Goal: Task Accomplishment & Management: Complete application form

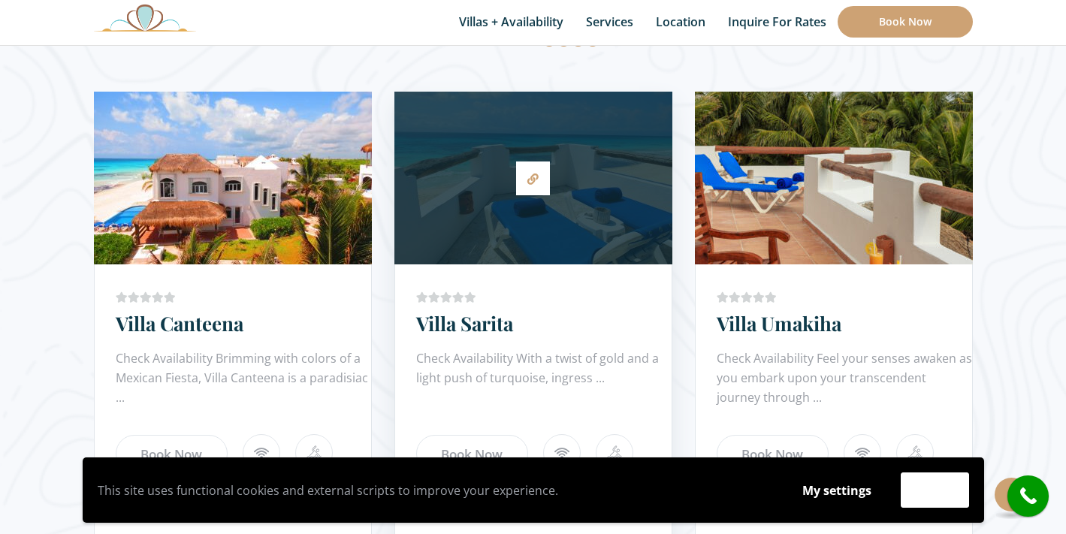
scroll to position [899, 0]
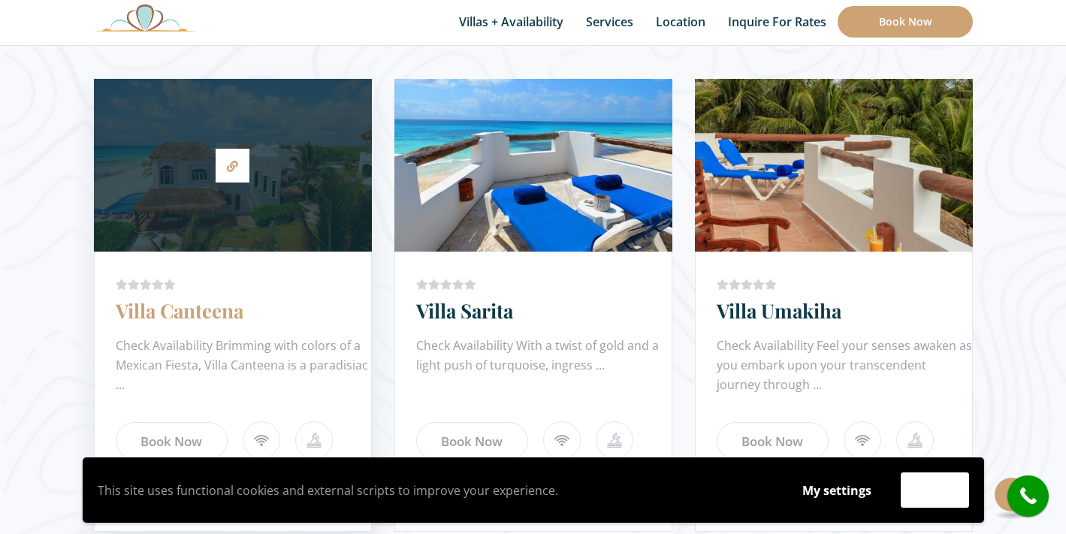
click at [224, 315] on link "Villa Canteena" at bounding box center [180, 310] width 128 height 26
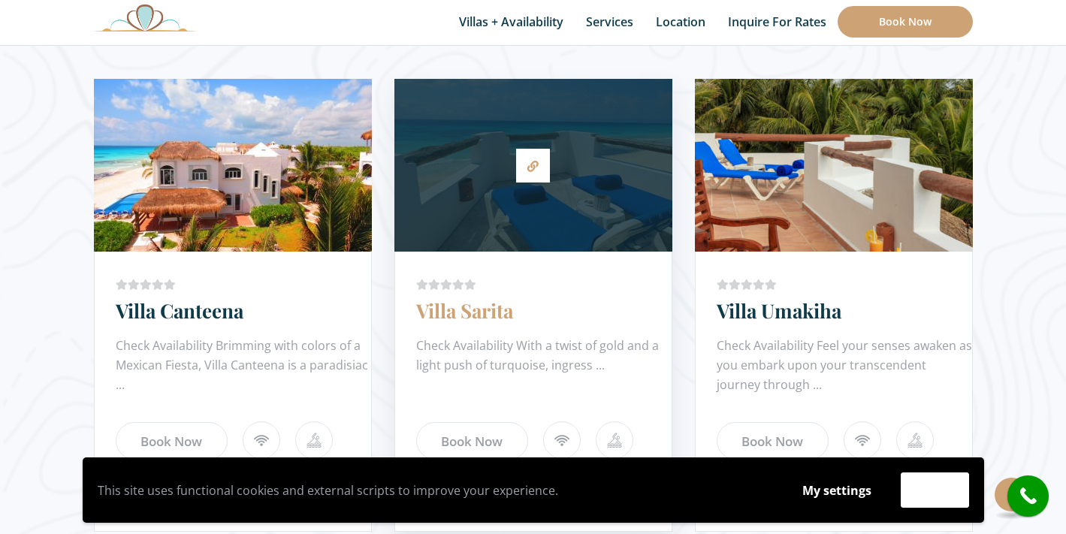
click at [447, 316] on link "Villa Sarita" at bounding box center [464, 310] width 97 height 26
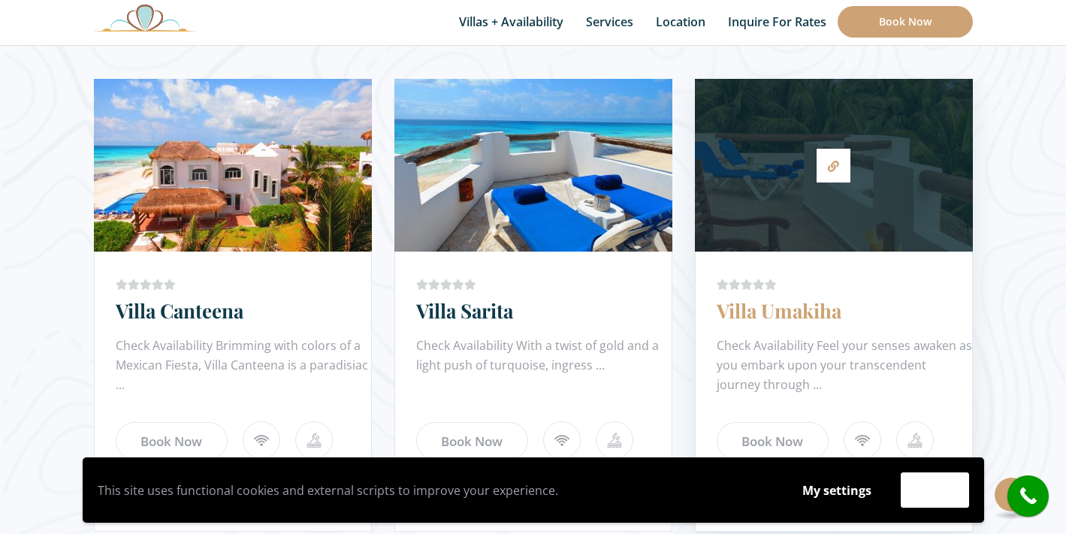
click at [796, 311] on link "Villa Umakiha" at bounding box center [779, 310] width 125 height 26
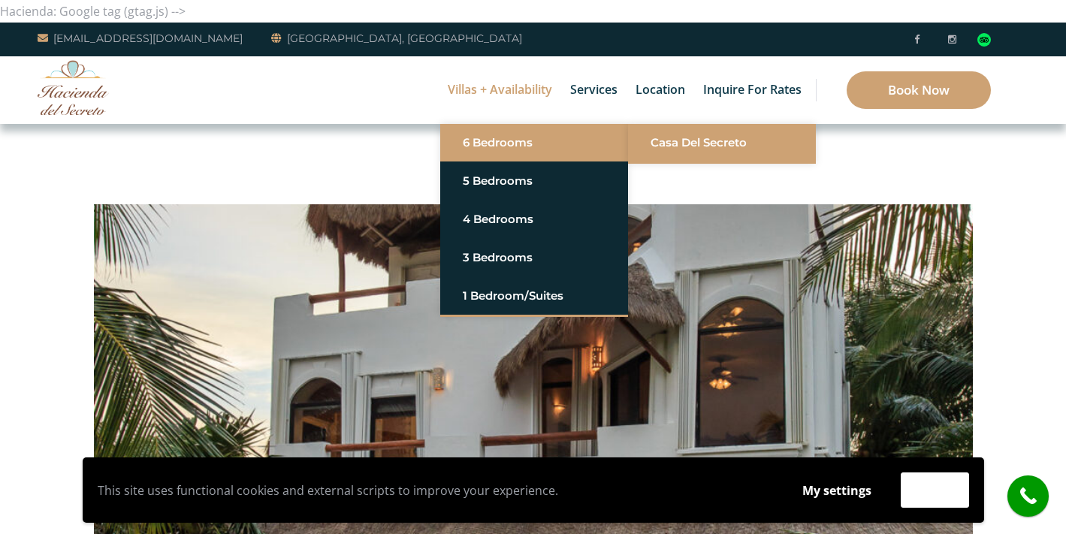
click at [702, 149] on link "Casa del Secreto" at bounding box center [722, 142] width 143 height 27
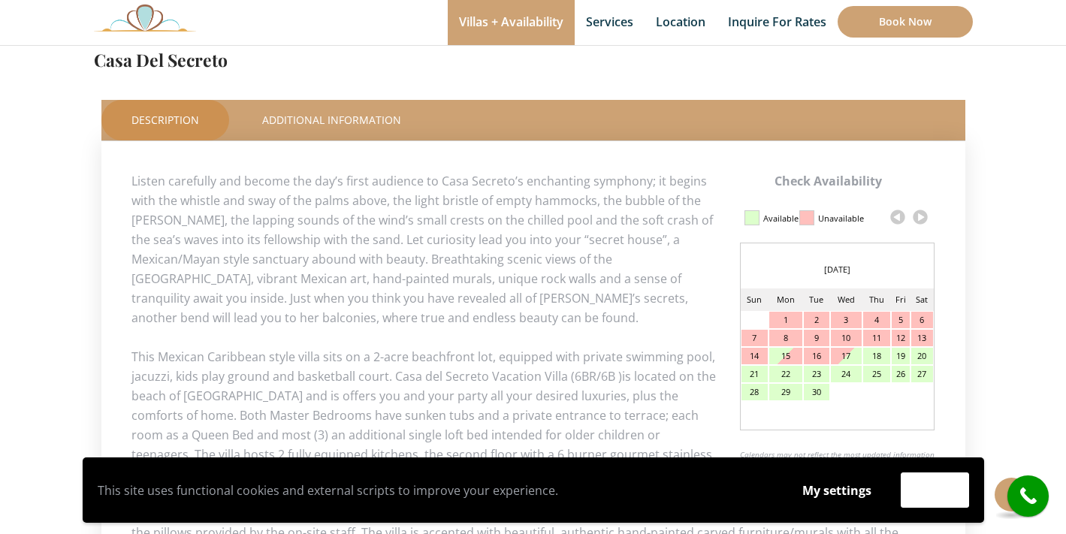
scroll to position [633, 0]
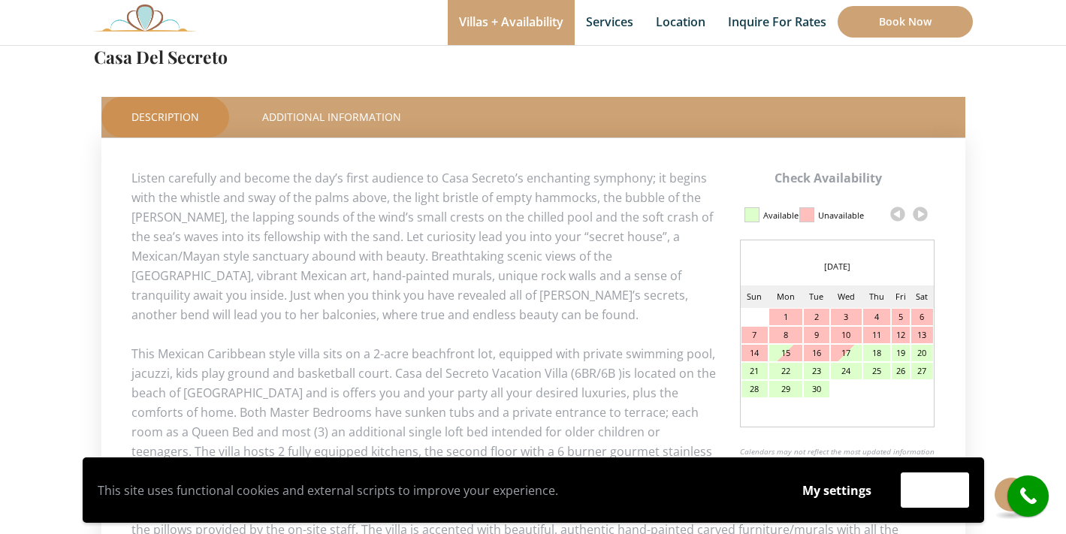
click at [920, 219] on link at bounding box center [920, 214] width 23 height 23
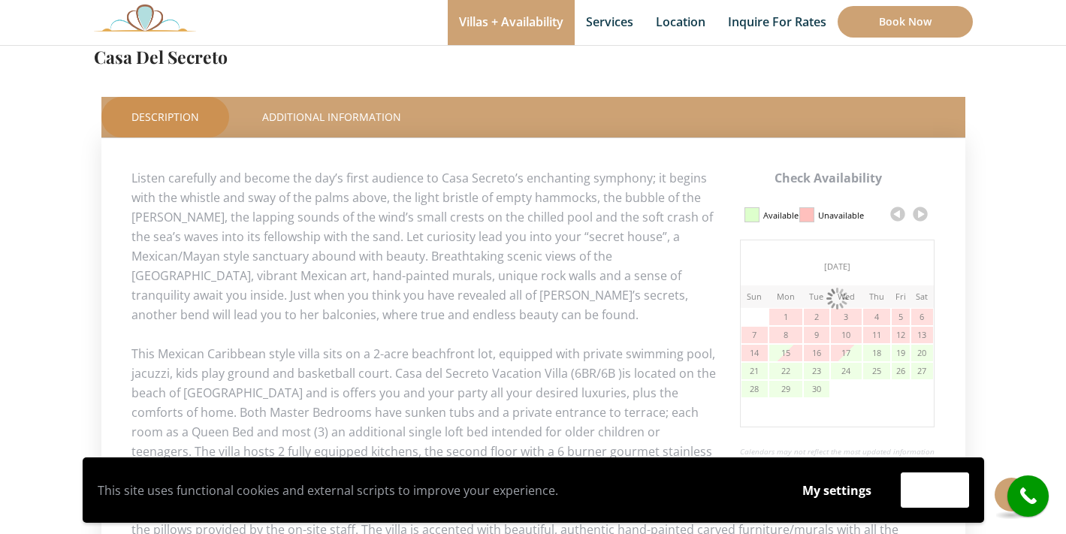
click at [920, 219] on link at bounding box center [920, 214] width 23 height 23
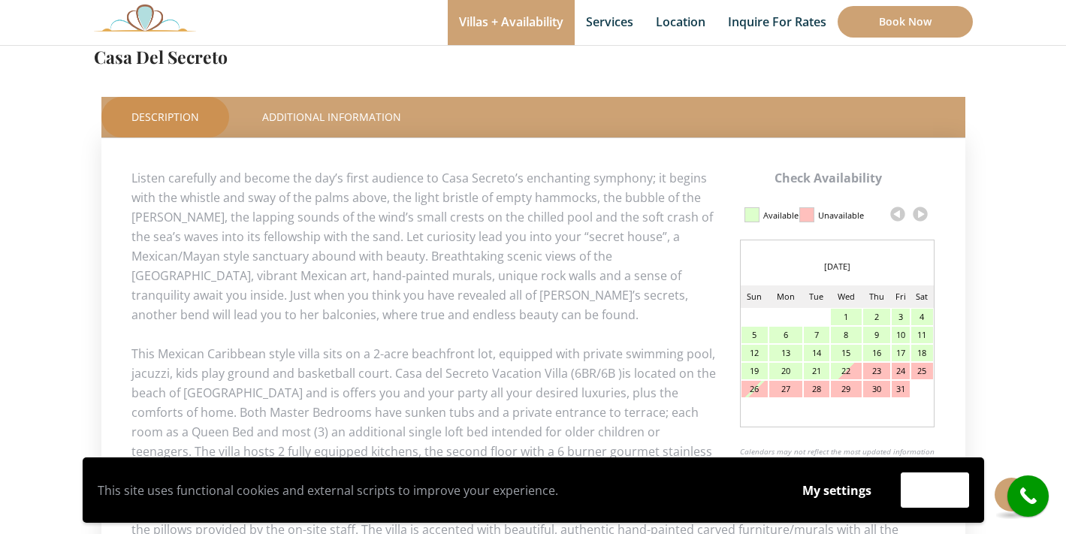
click at [920, 219] on link at bounding box center [920, 214] width 23 height 23
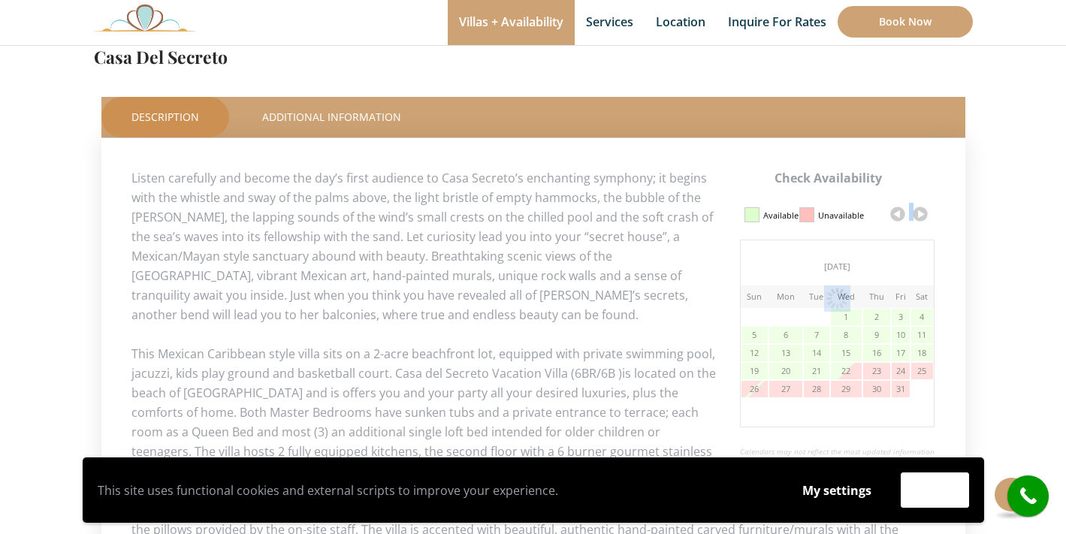
click at [920, 219] on link at bounding box center [920, 214] width 23 height 23
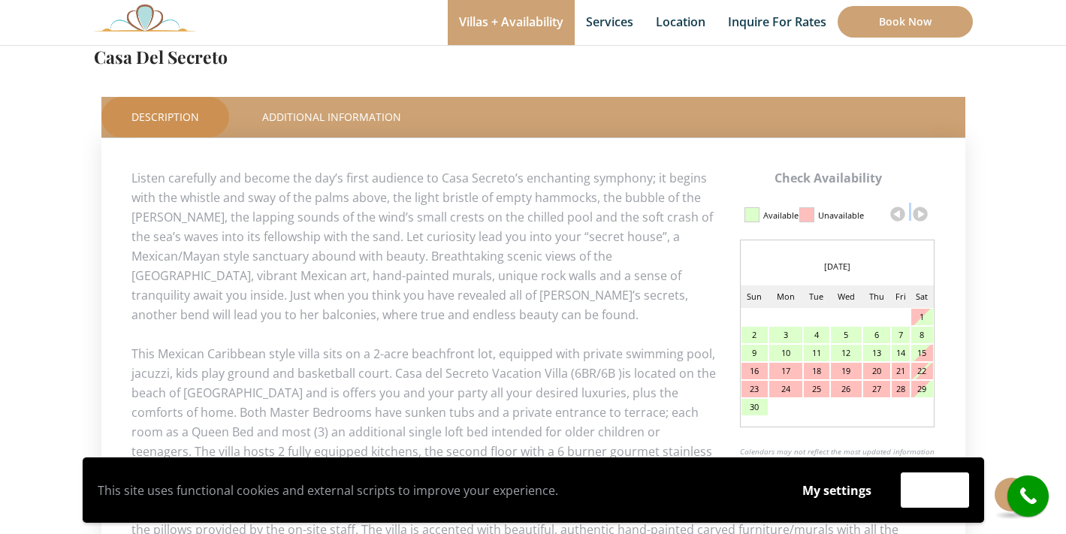
click at [920, 219] on link at bounding box center [920, 214] width 23 height 23
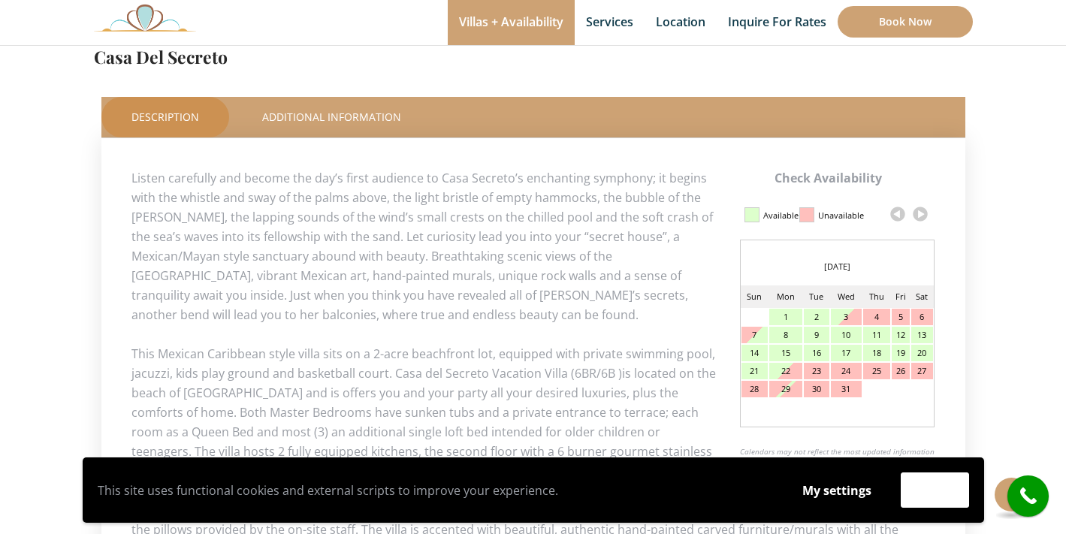
click at [920, 219] on link at bounding box center [920, 214] width 23 height 23
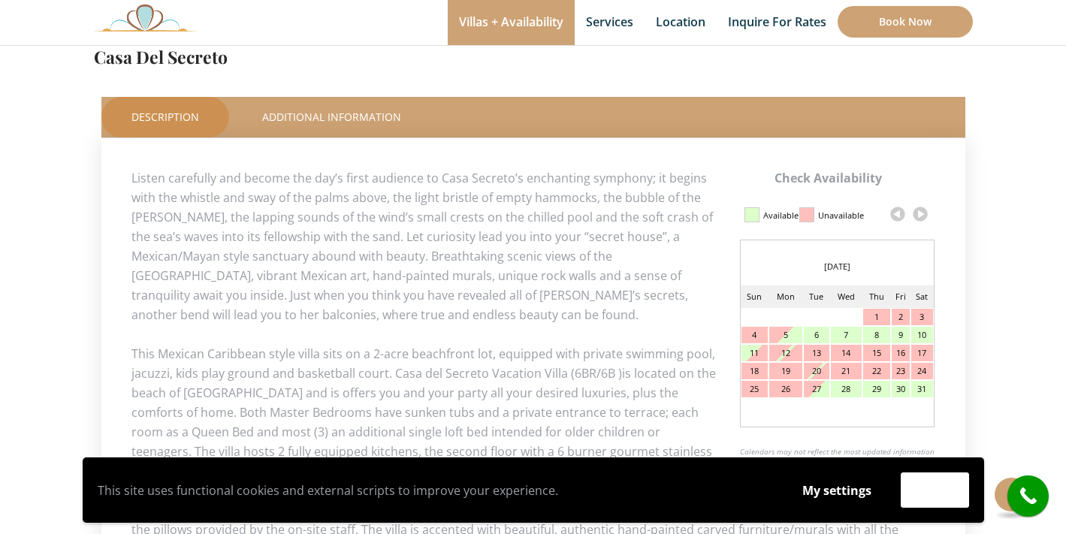
click at [920, 219] on link at bounding box center [920, 214] width 23 height 23
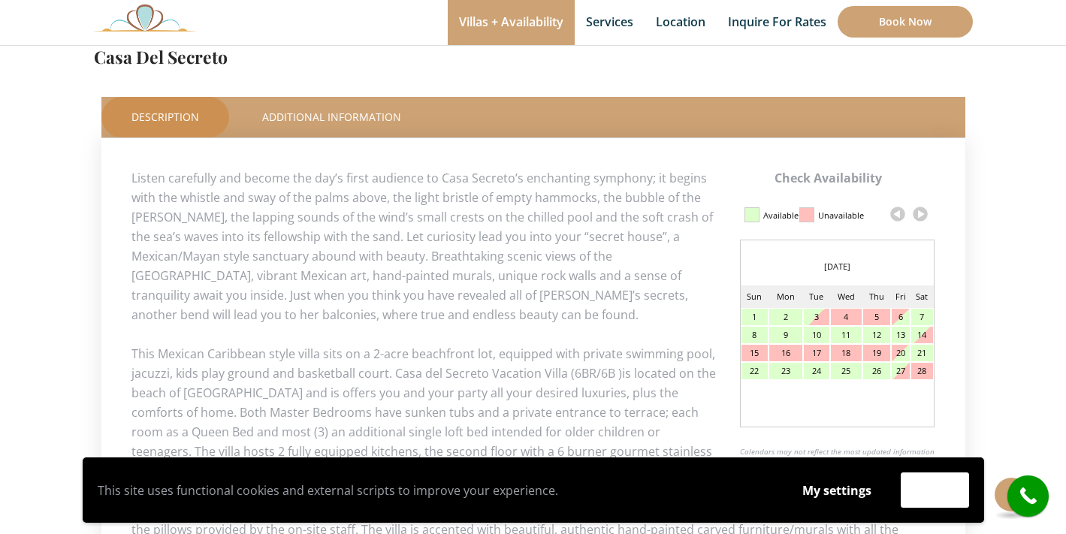
click at [920, 219] on link at bounding box center [920, 214] width 23 height 23
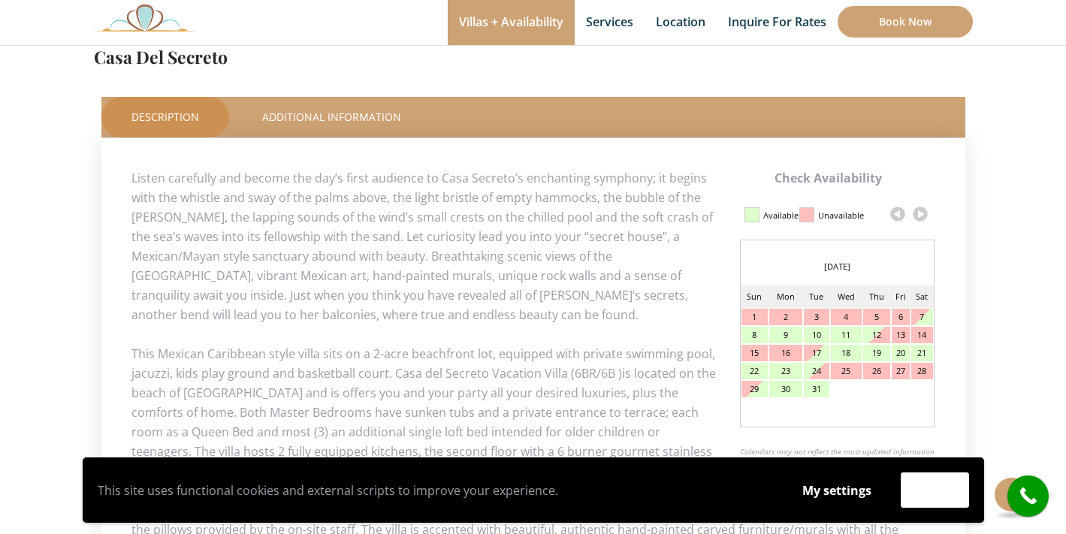
click at [920, 219] on link at bounding box center [920, 214] width 23 height 23
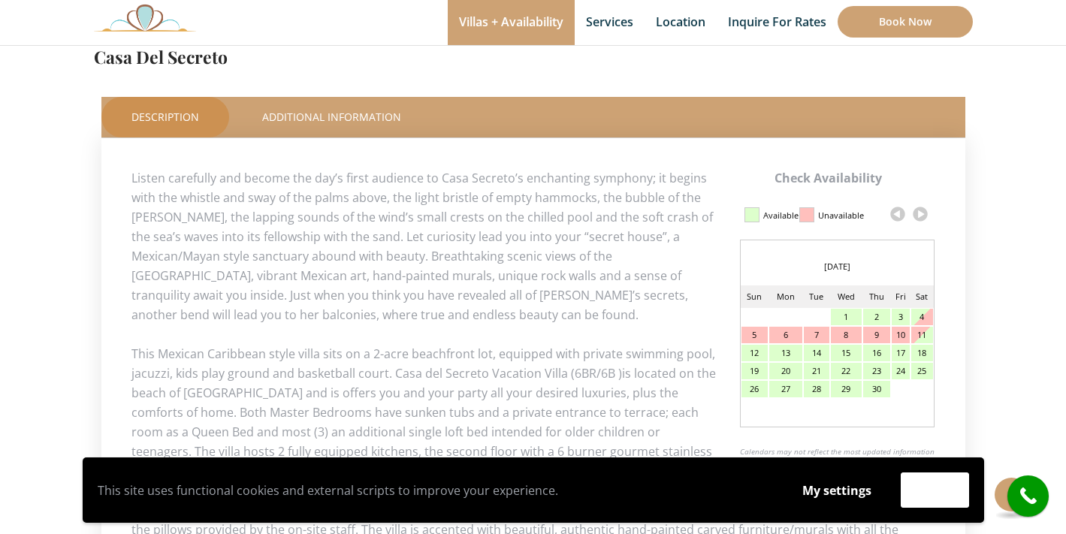
click at [920, 219] on link at bounding box center [920, 214] width 23 height 23
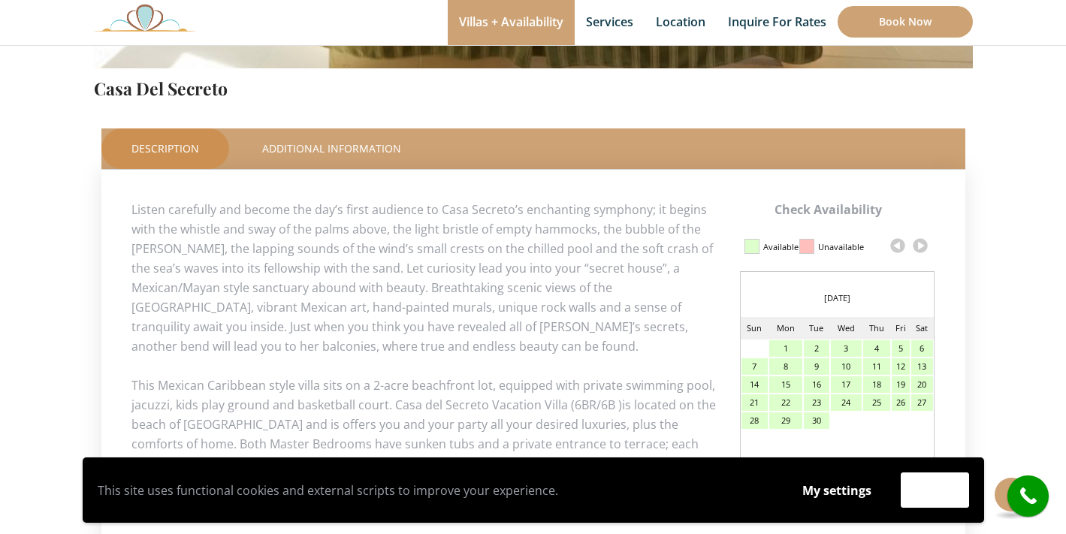
scroll to position [605, 0]
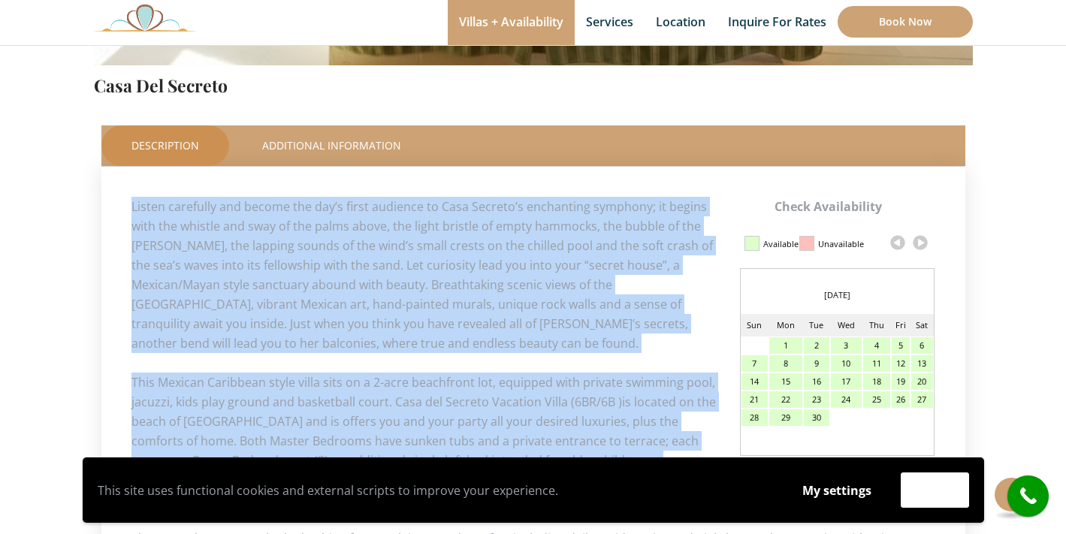
drag, startPoint x: 132, startPoint y: 204, endPoint x: 706, endPoint y: 452, distance: 625.5
click at [706, 452] on div "Check Availability Calendar Updated on 2025, September 15 at 07:31 am Available…" at bounding box center [533, 451] width 804 height 508
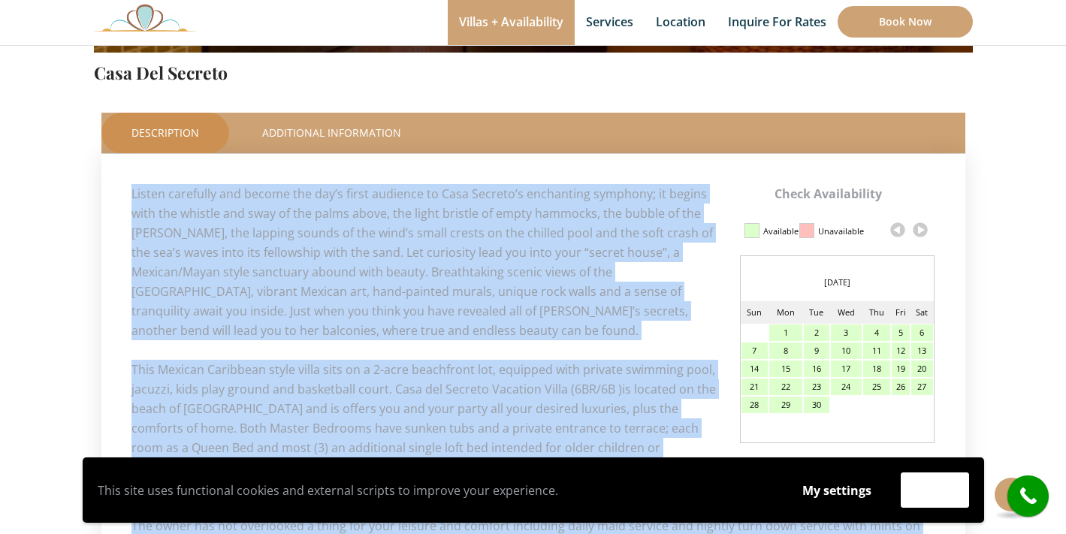
scroll to position [895, 0]
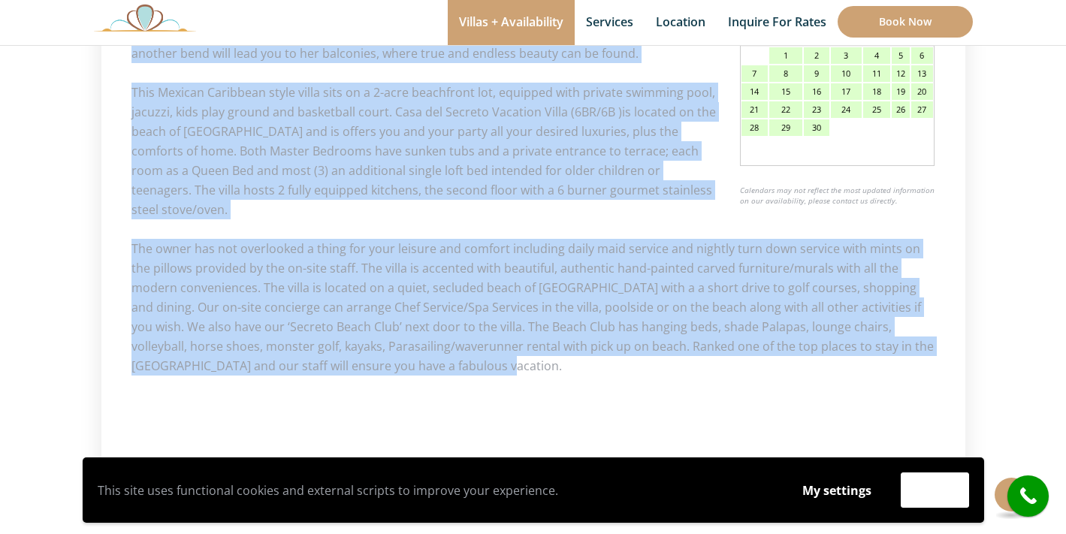
copy div "Listen carefully and become the day’s first audience to Casa Secreto’s enchanti…"
click at [596, 373] on div "Check Availability Calendar Updated on 2025, September 15 at 07:31 am Available…" at bounding box center [533, 161] width 804 height 508
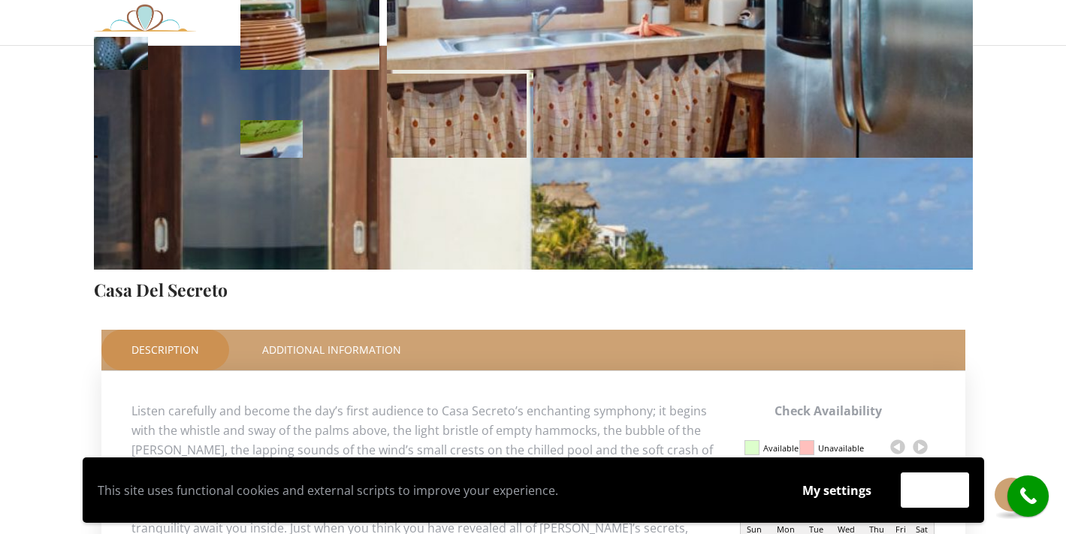
scroll to position [382, 0]
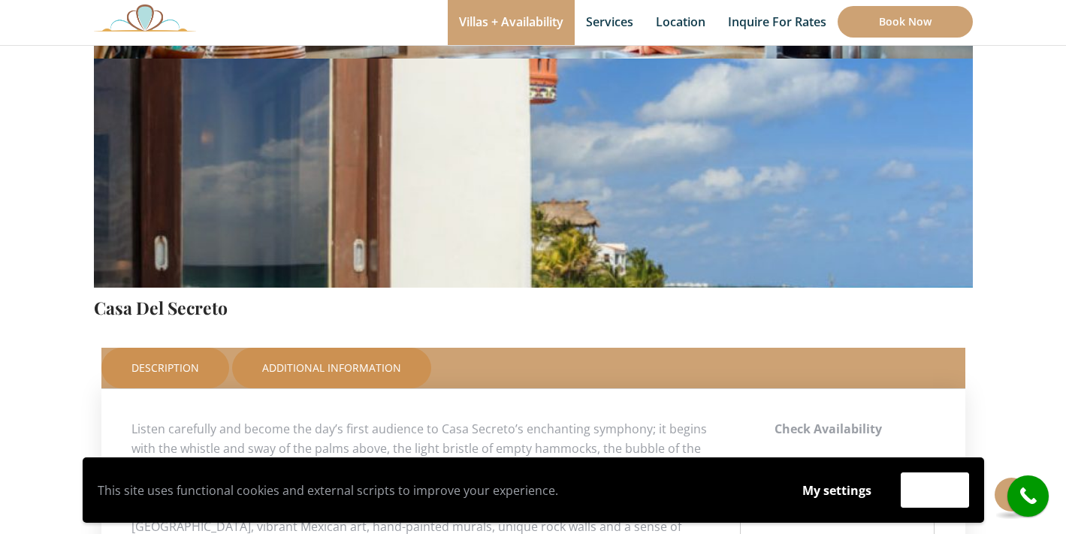
click at [358, 363] on link "Additional Information" at bounding box center [331, 368] width 199 height 41
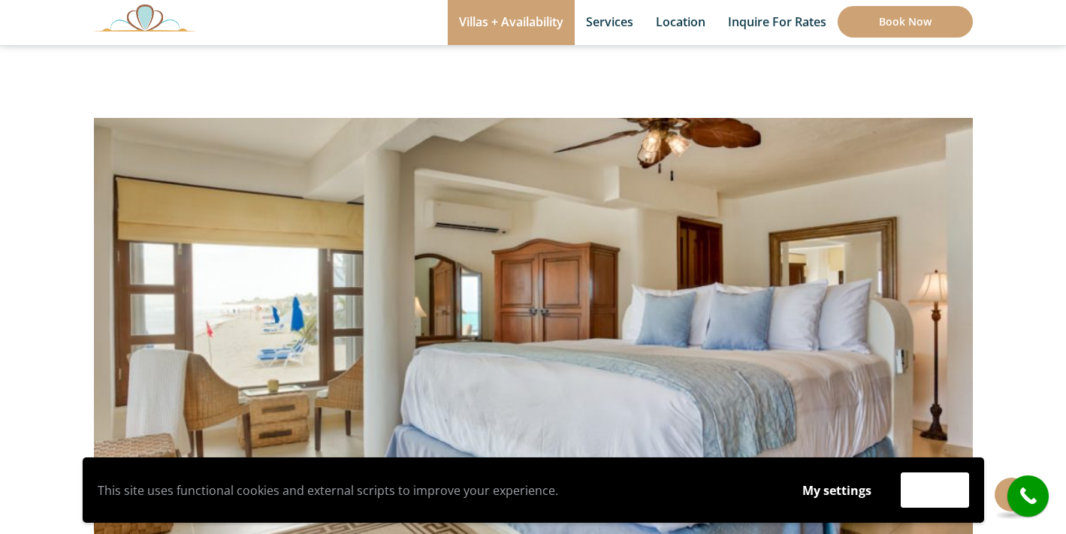
scroll to position [0, 0]
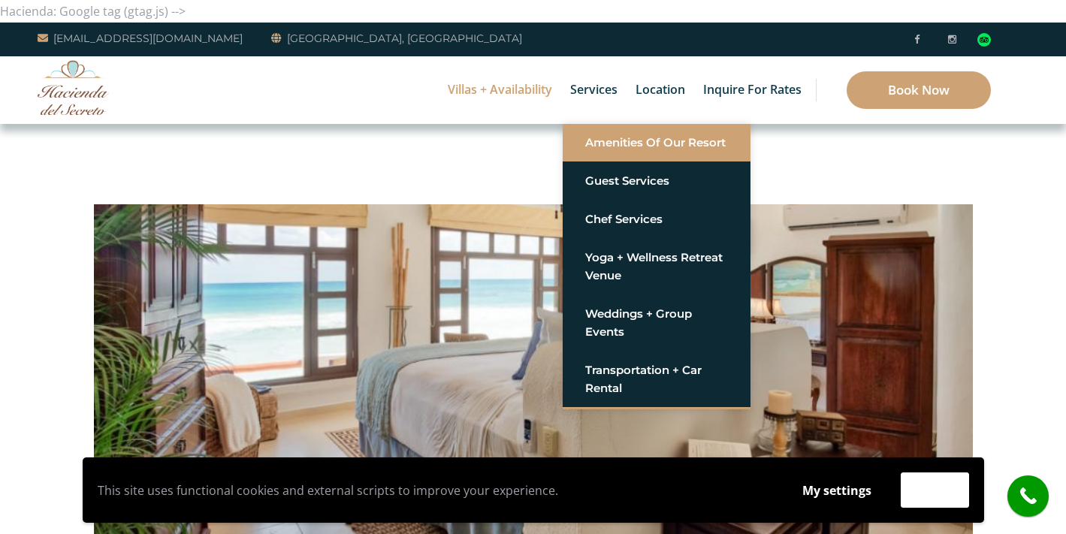
click at [614, 144] on link "Amenities of Our Resort" at bounding box center [656, 142] width 143 height 27
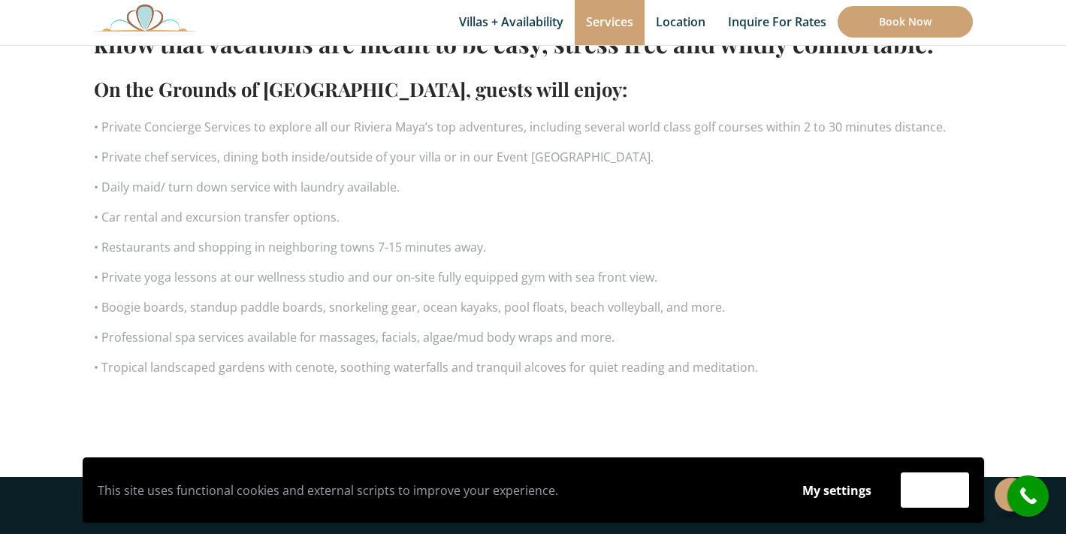
scroll to position [1036, 0]
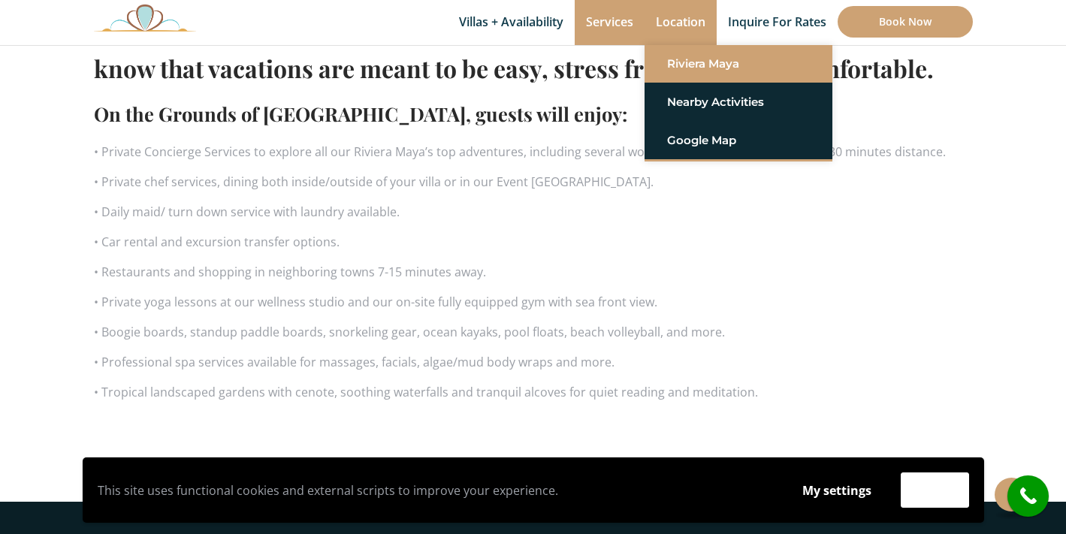
click at [681, 65] on link "Riviera Maya" at bounding box center [738, 63] width 143 height 27
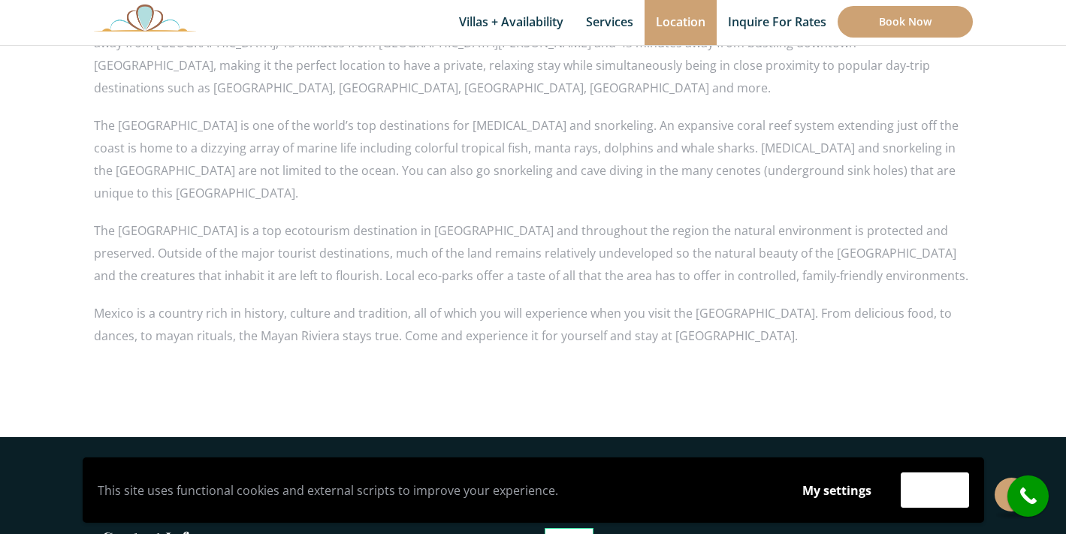
scroll to position [1192, 0]
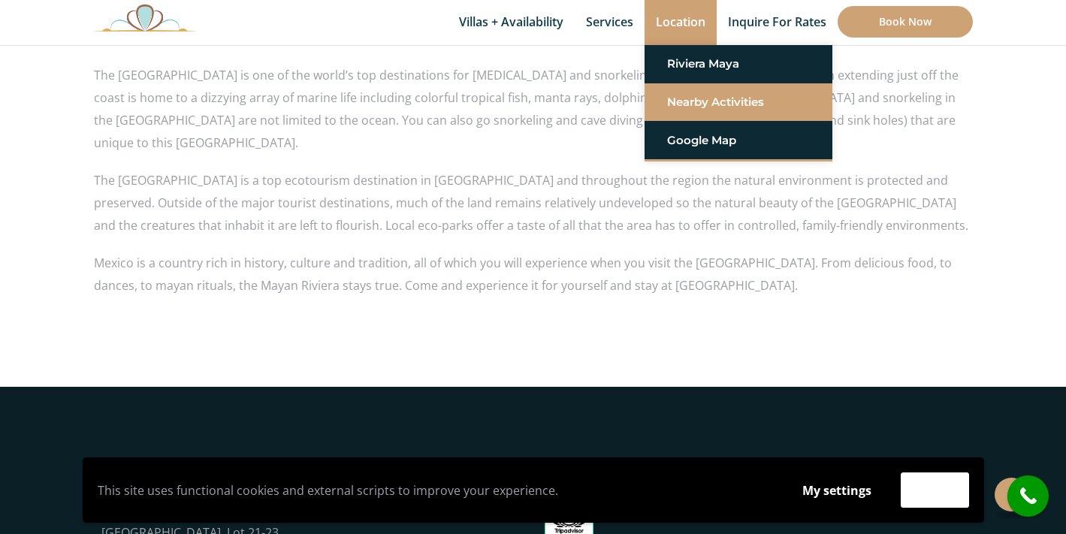
click at [699, 106] on link "Nearby Activities" at bounding box center [738, 102] width 143 height 27
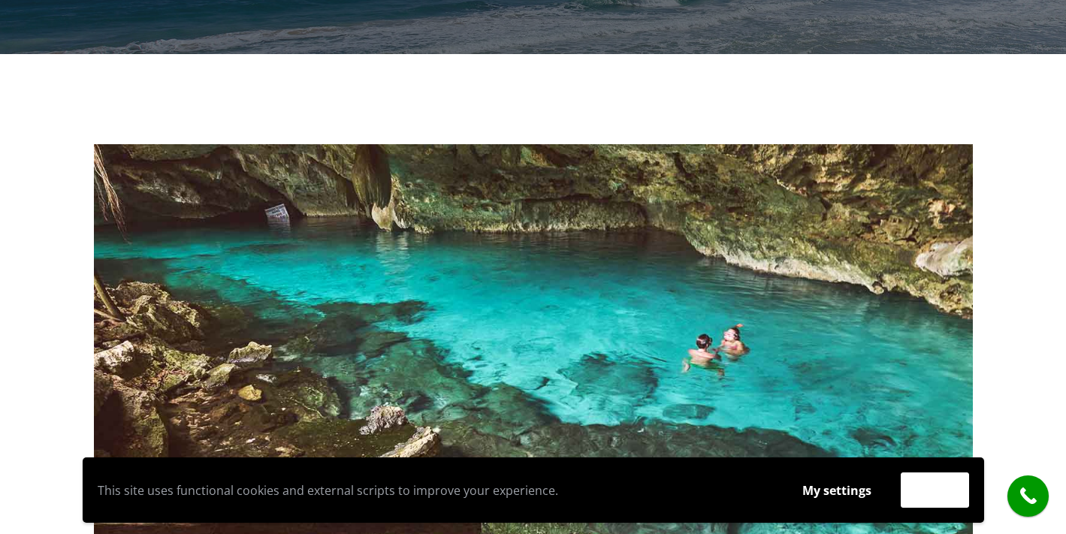
scroll to position [45, 0]
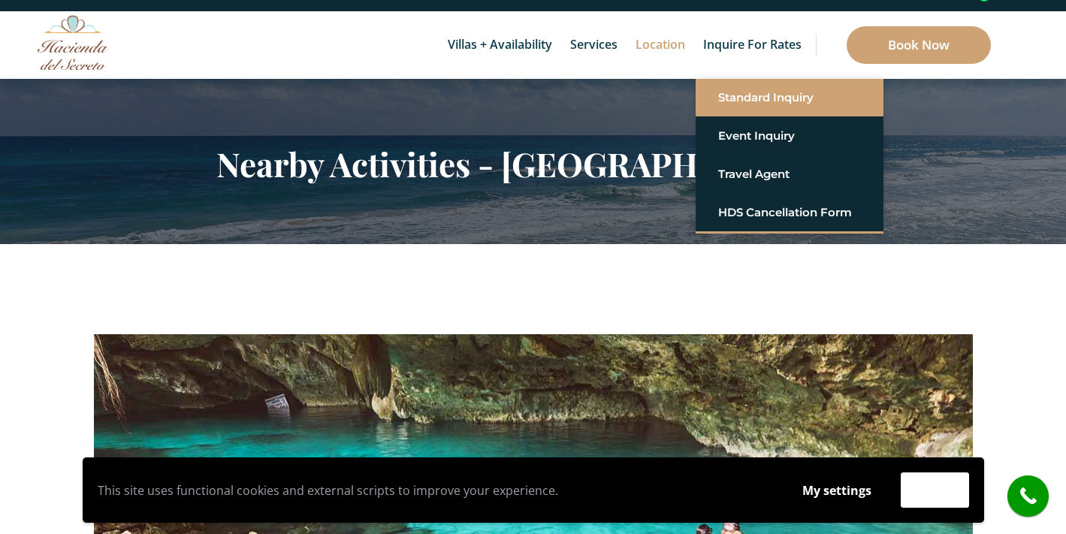
click at [742, 103] on link "Standard Inquiry" at bounding box center [789, 97] width 143 height 27
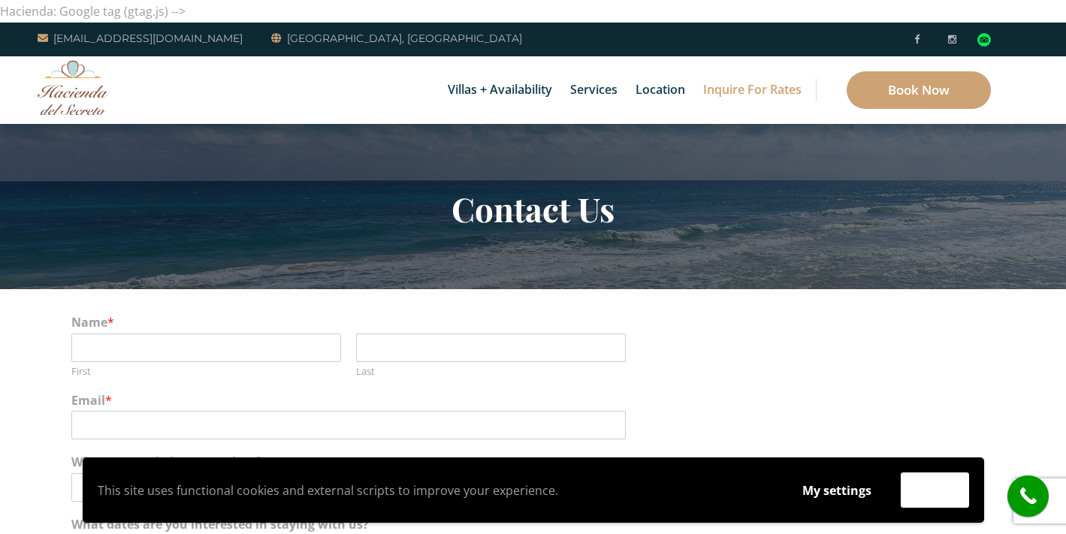
click at [249, 361] on div "First" at bounding box center [206, 356] width 270 height 44
type input "Peter"
type input "Jablow"
type input "peterjablow@me.com"
type input "3012795950"
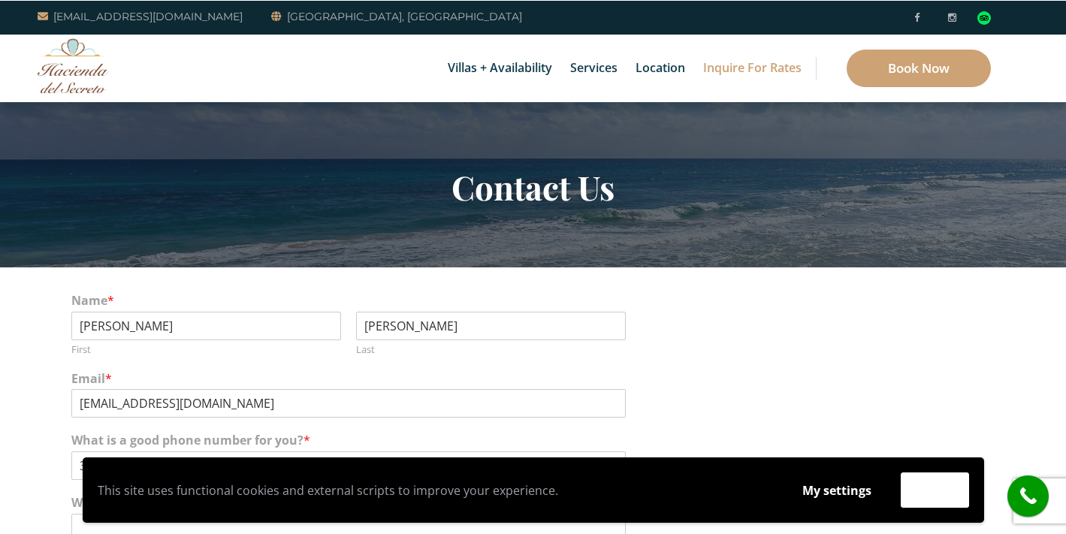
scroll to position [140, 0]
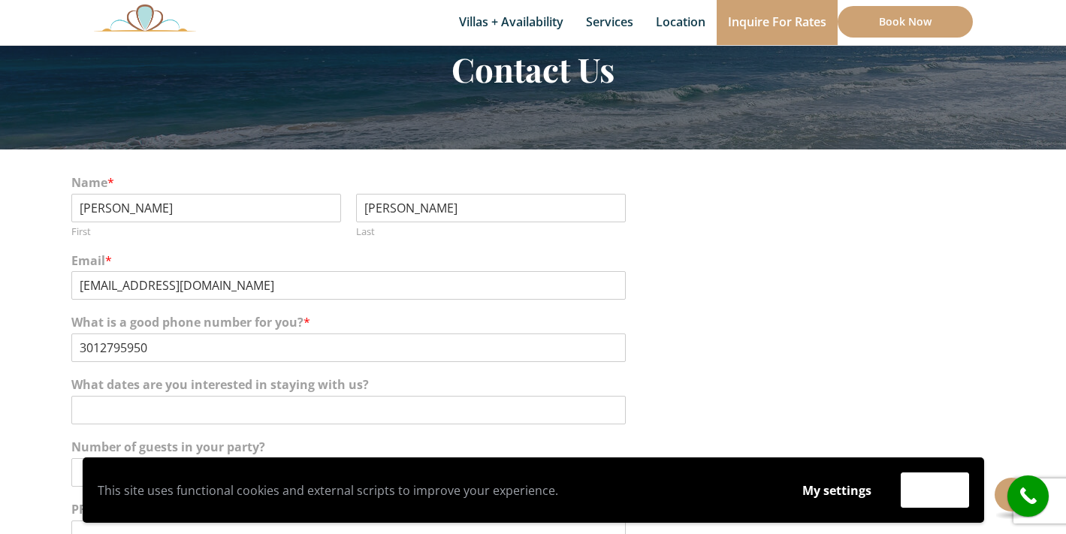
type input "Jablow"
drag, startPoint x: 161, startPoint y: 284, endPoint x: 285, endPoint y: 282, distance: 124.7
type input "peterjablow@comcast.net"
type input "(240) 355-6822"
click at [157, 418] on input "What dates are you interested in staying with us?" at bounding box center [348, 410] width 554 height 29
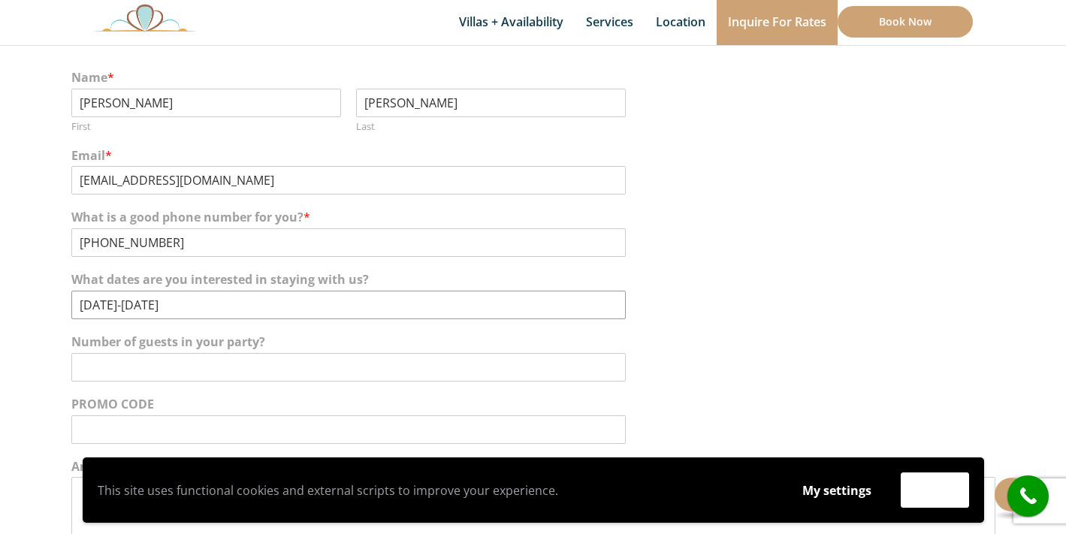
scroll to position [302, 0]
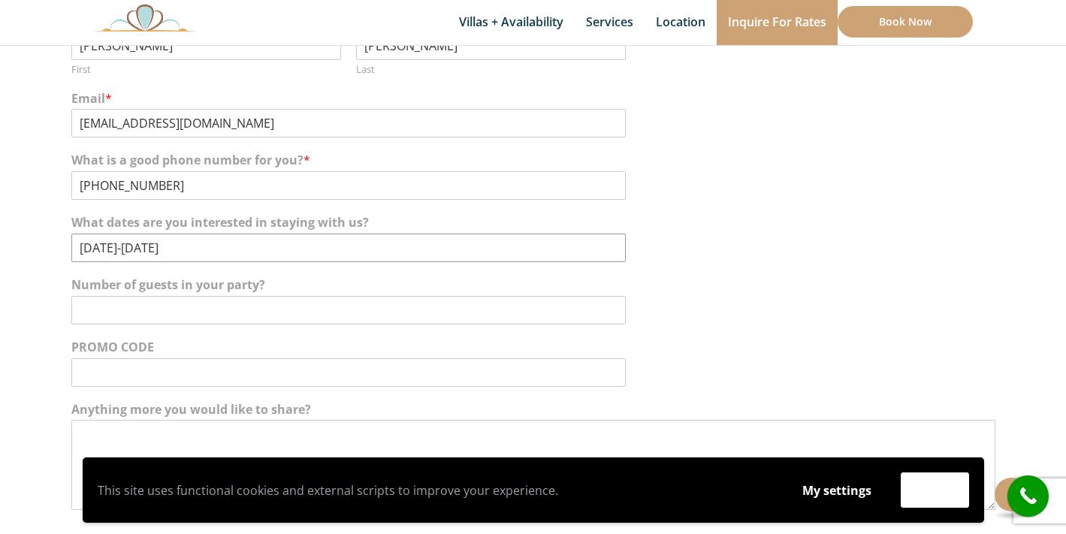
type input "June 20-27, 2026"
click at [152, 305] on input "Number of guests in your party?" at bounding box center [348, 310] width 554 height 29
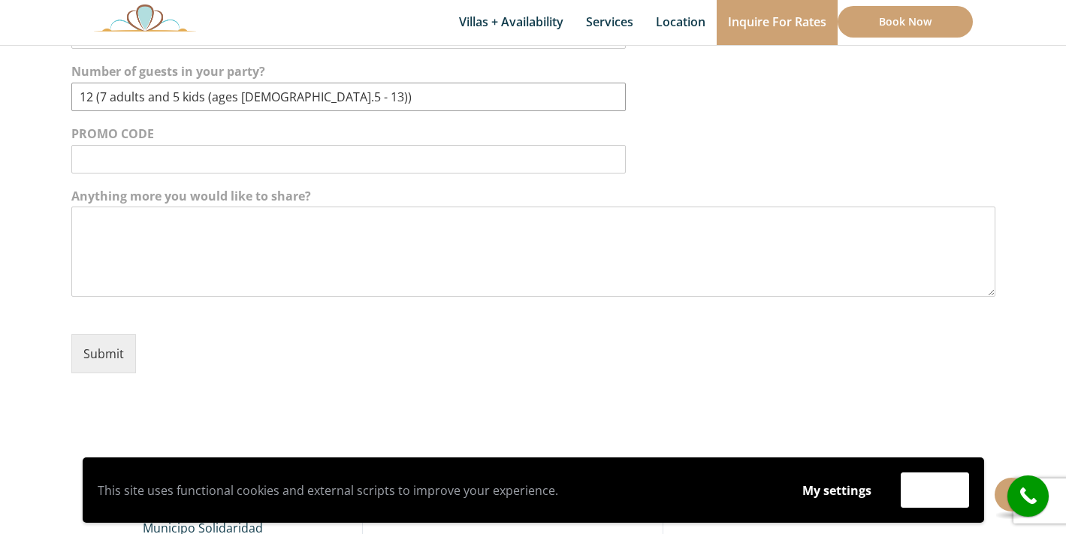
scroll to position [512, 0]
type input "12 (7 adults and 5 kids (ages 4.5 - 13))"
click at [199, 223] on textarea "Anything more you would like to share?" at bounding box center [533, 255] width 924 height 90
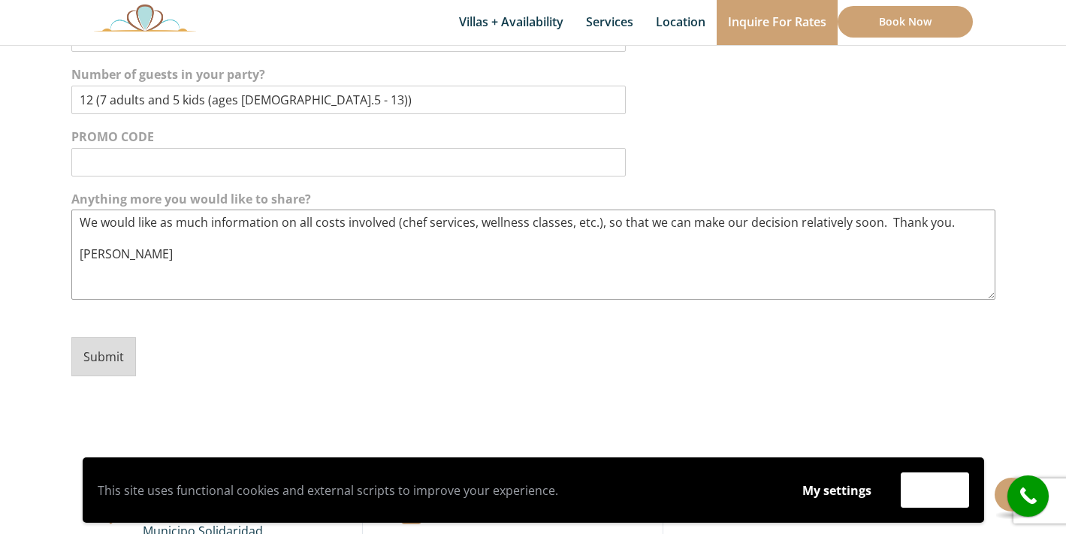
type textarea "We would like as much information on all costs involved (chef services, wellnes…"
click at [123, 356] on button "Submit" at bounding box center [103, 356] width 65 height 39
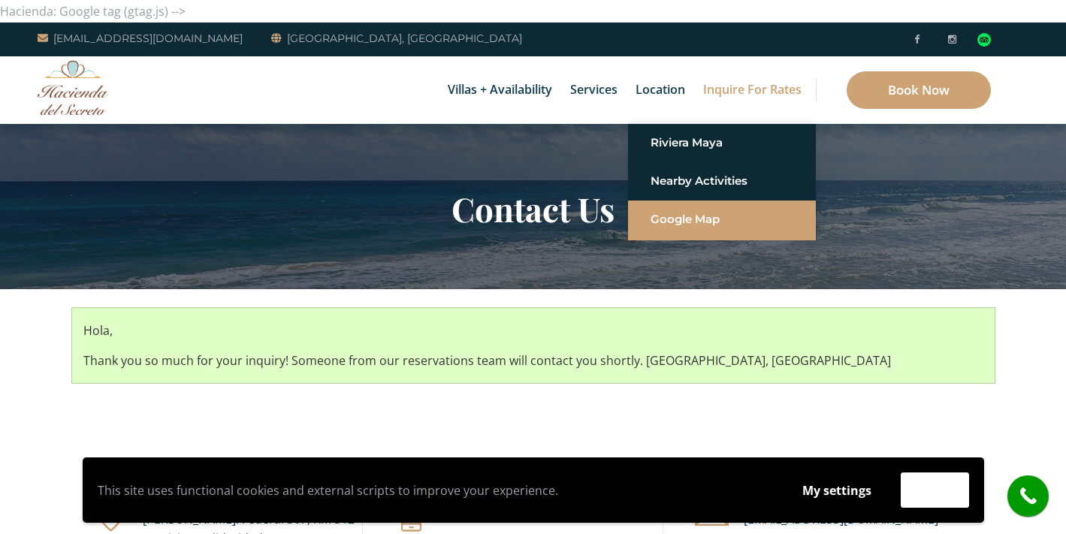
click at [684, 218] on link "Google Map" at bounding box center [722, 219] width 143 height 27
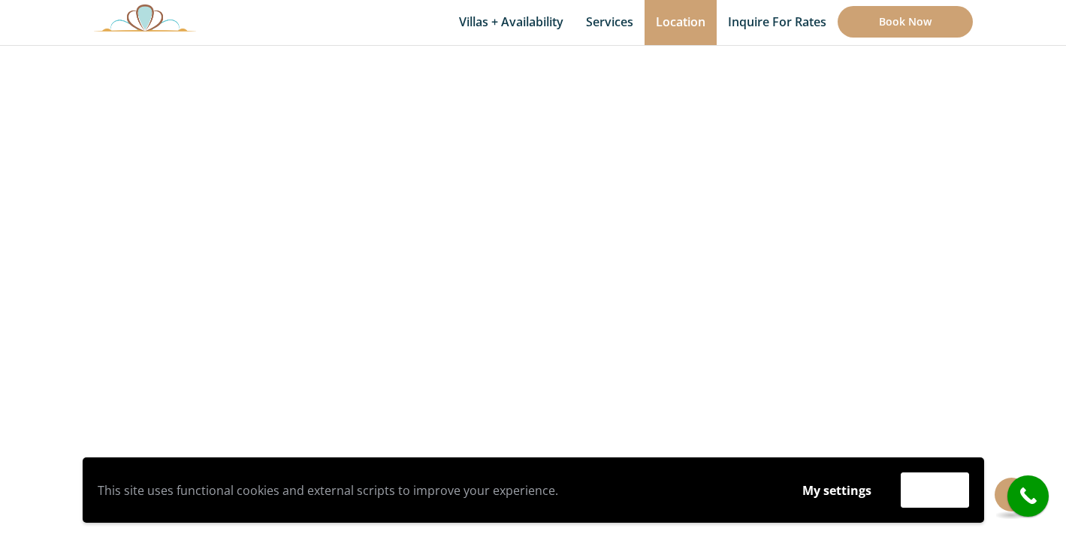
scroll to position [255, 0]
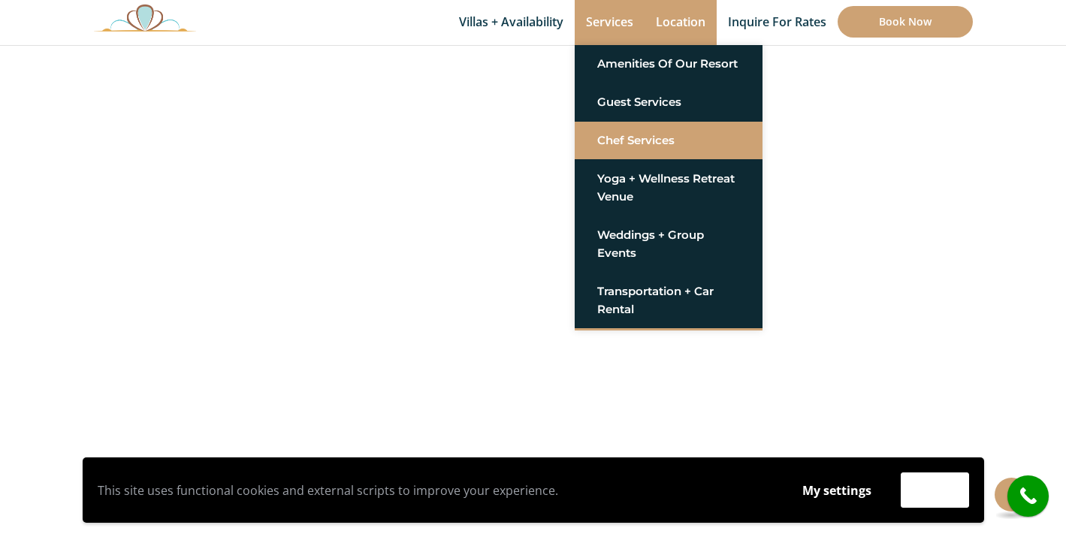
click at [638, 140] on link "Chef Services" at bounding box center [668, 140] width 143 height 27
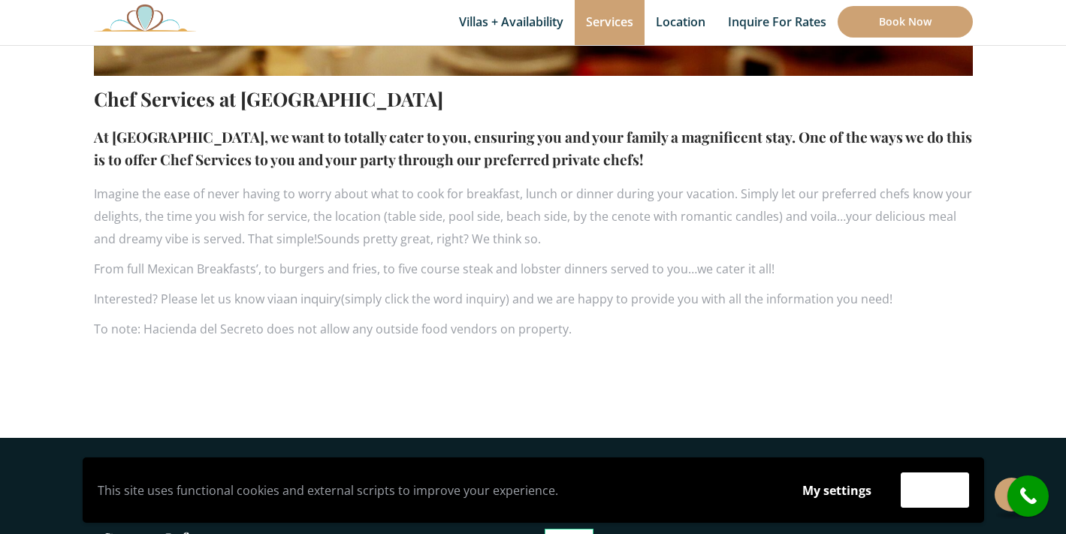
scroll to position [892, 0]
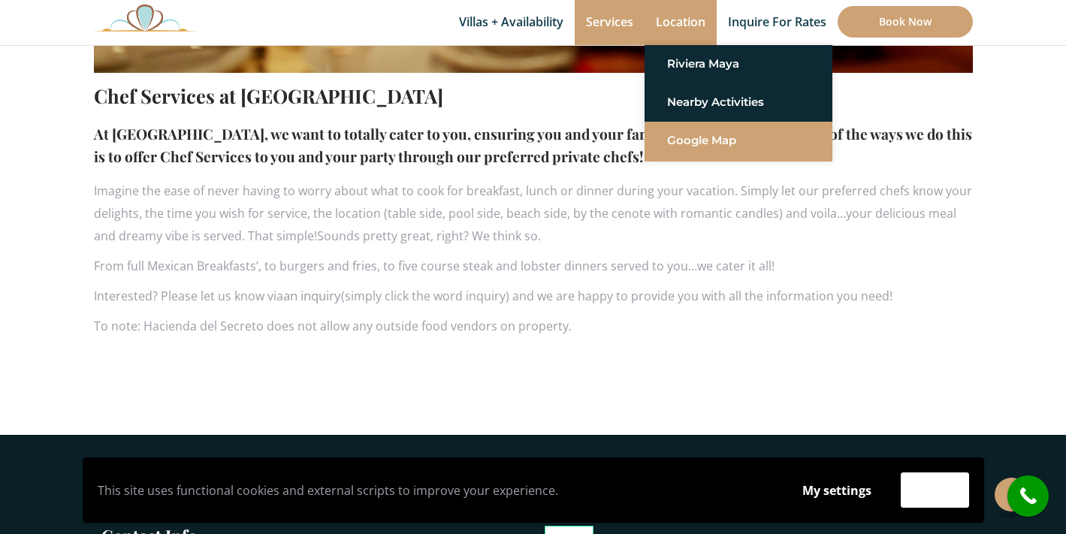
click at [679, 138] on link "Google Map" at bounding box center [738, 140] width 143 height 27
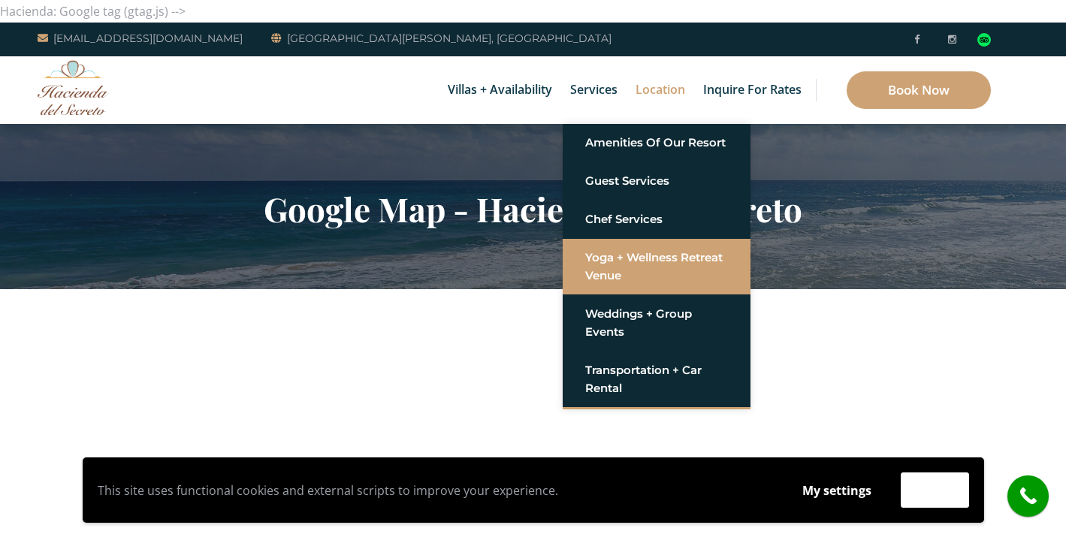
click at [619, 265] on link "Yoga + Wellness Retreat Venue" at bounding box center [656, 266] width 143 height 45
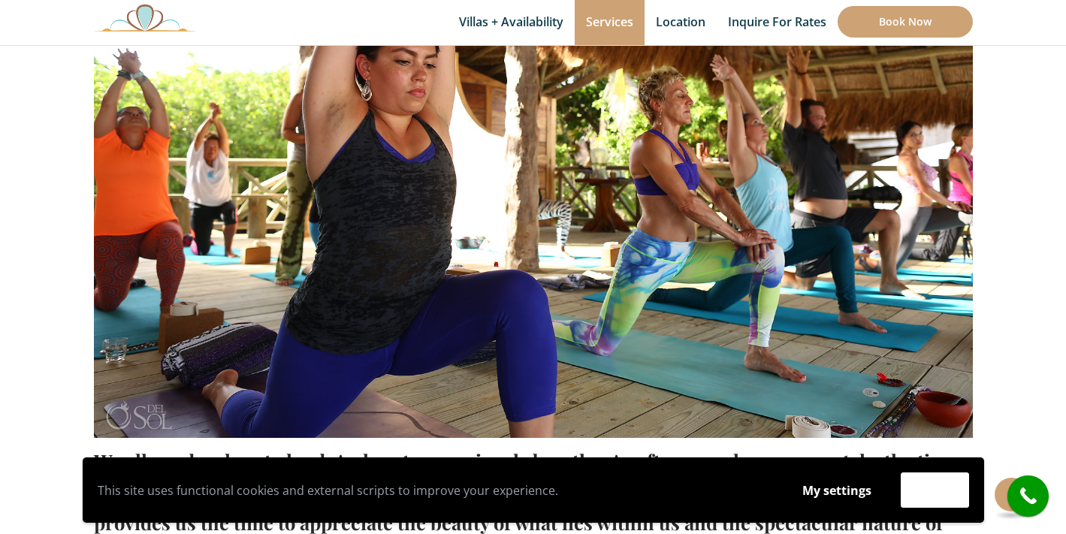
scroll to position [559, 0]
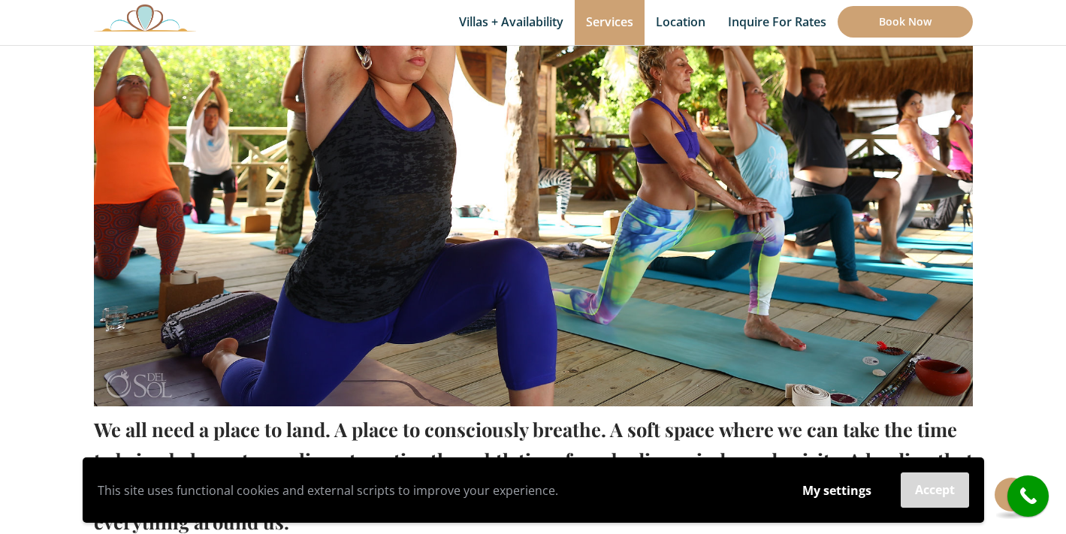
click at [934, 496] on button "Accept" at bounding box center [935, 490] width 68 height 35
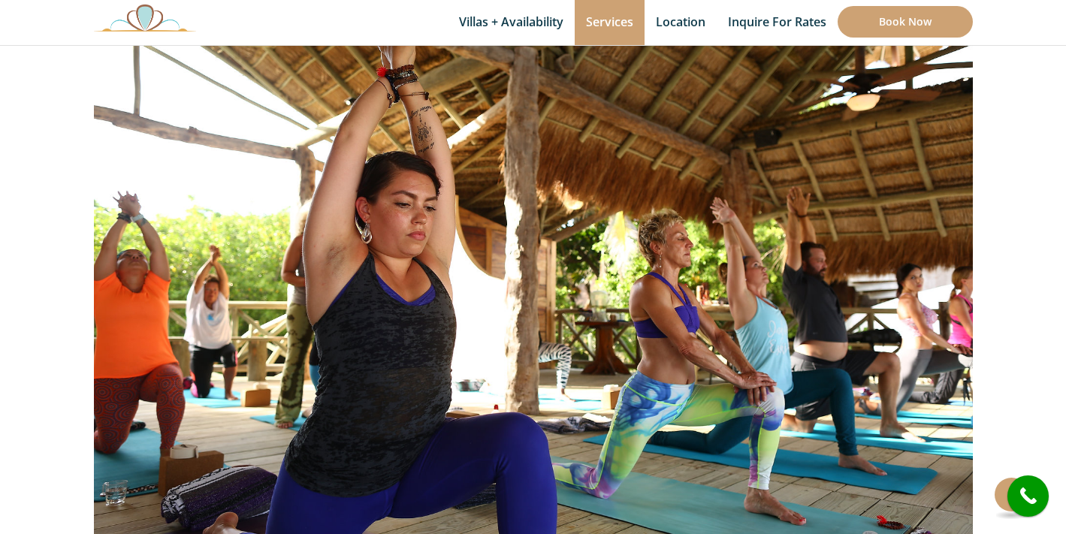
scroll to position [224, 0]
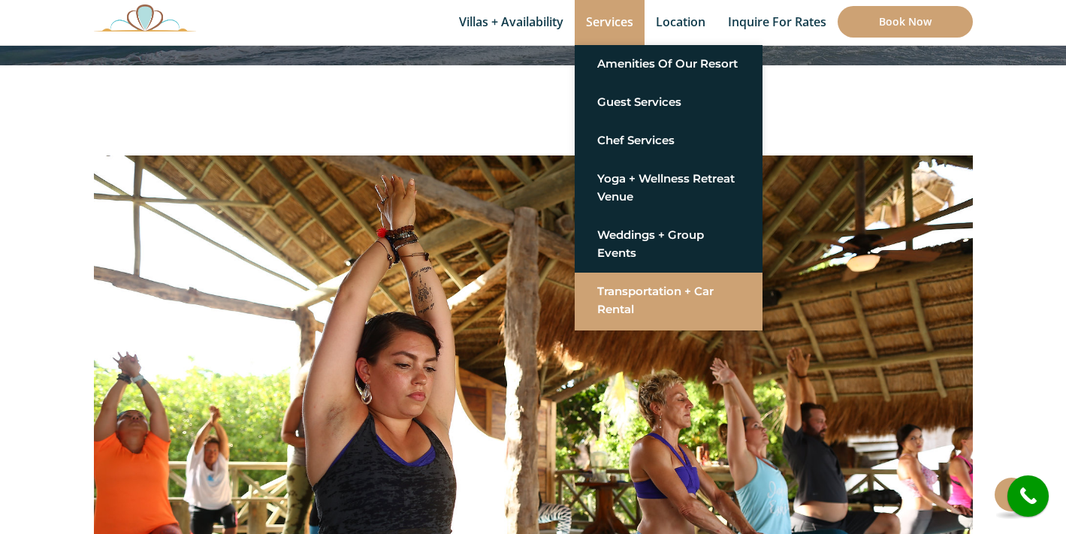
click at [639, 297] on link "Transportation + Car Rental" at bounding box center [668, 300] width 143 height 45
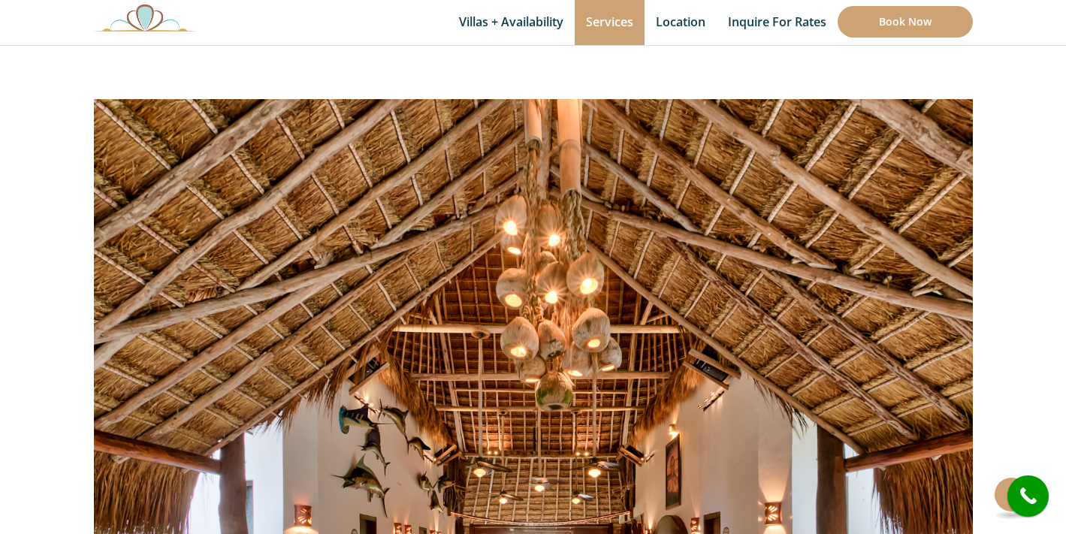
scroll to position [103, 0]
